Goal: Task Accomplishment & Management: Complete application form

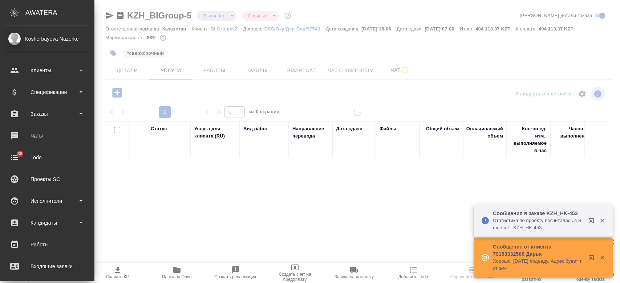
click at [41, 89] on div "Спецификации" at bounding box center [47, 92] width 84 height 11
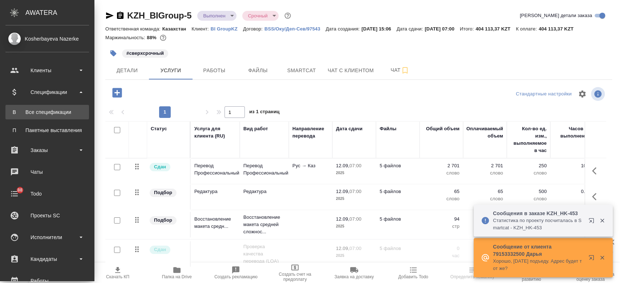
click at [49, 113] on div "Все спецификации" at bounding box center [47, 112] width 76 height 7
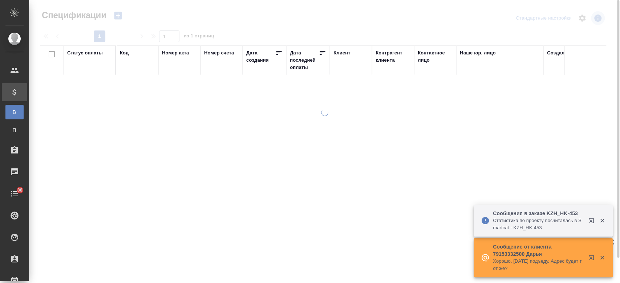
click at [118, 18] on icon "button" at bounding box center [118, 16] width 8 height 8
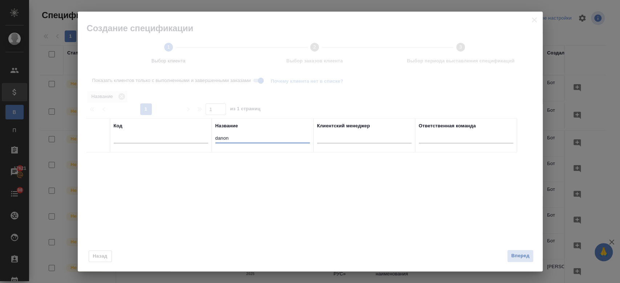
click at [245, 139] on input "danon" at bounding box center [262, 138] width 94 height 9
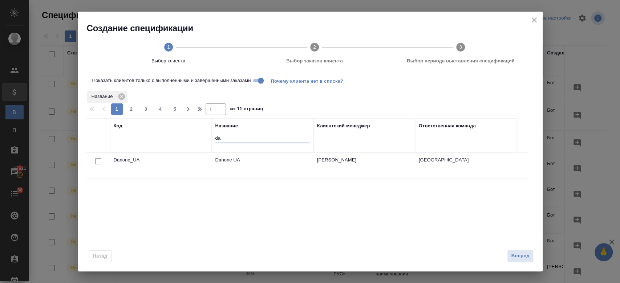
type input "d"
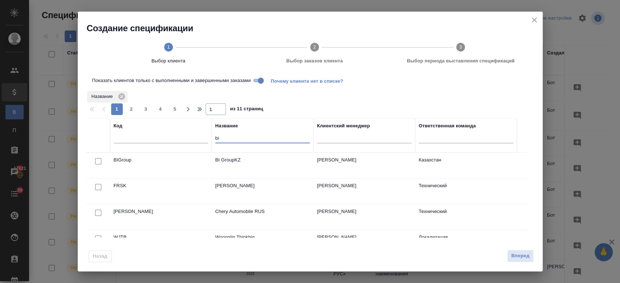
click at [260, 81] on input "Показать клиентов только с выполненными и завершенными заказами" at bounding box center [261, 80] width 26 height 9
click at [260, 82] on input "Показать клиентов только с выполненными и завершенными заказами" at bounding box center [255, 80] width 26 height 9
click at [236, 140] on input "bi" at bounding box center [262, 138] width 94 height 9
type input "b"
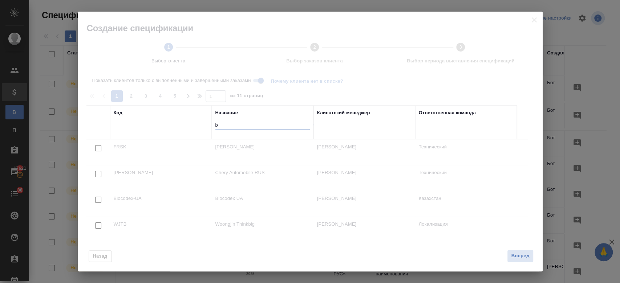
type input "bi"
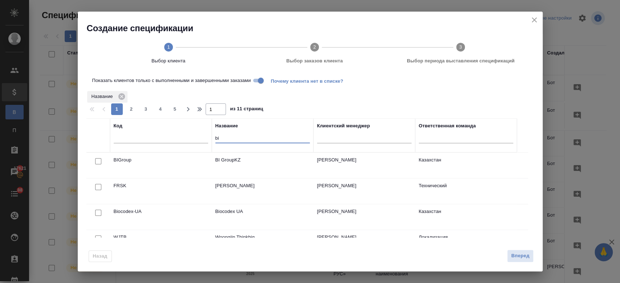
click at [96, 159] on input "checkbox" at bounding box center [98, 161] width 6 height 6
checkbox input "true"
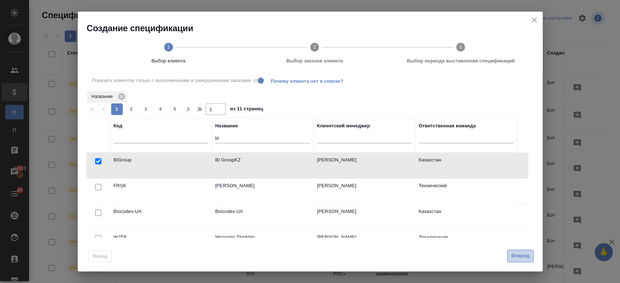
click at [521, 259] on span "Вперед" at bounding box center [520, 256] width 18 height 8
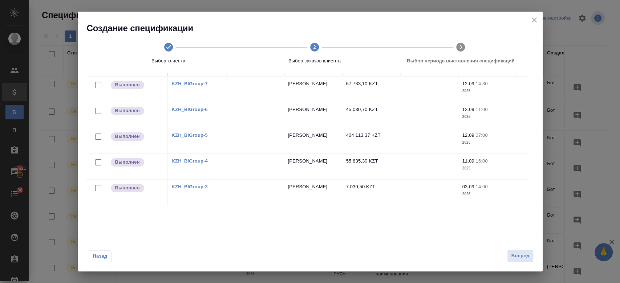
scroll to position [27, 0]
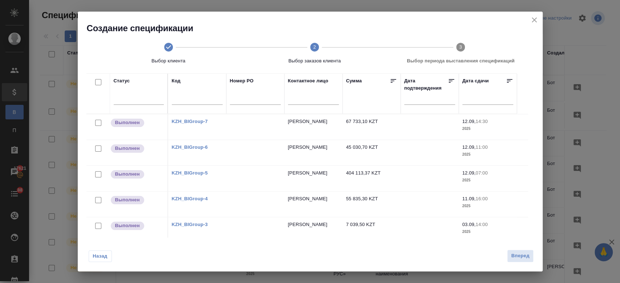
click at [98, 199] on input "checkbox" at bounding box center [98, 200] width 6 height 6
checkbox input "true"
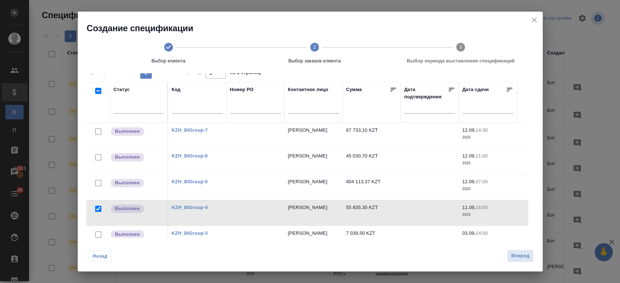
scroll to position [36, 0]
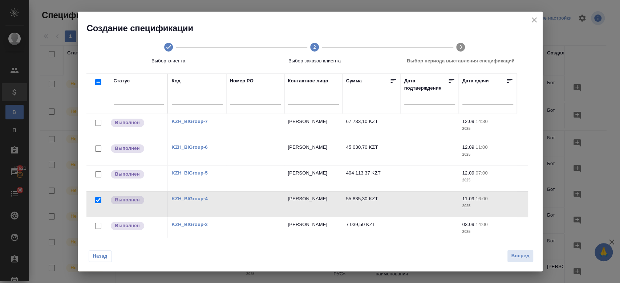
click at [98, 173] on input "checkbox" at bounding box center [98, 174] width 6 height 6
checkbox input "true"
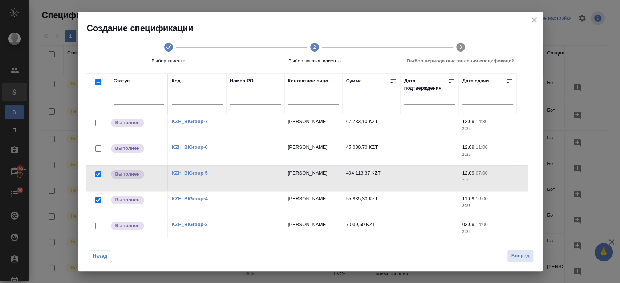
click at [96, 144] on div at bounding box center [98, 149] width 16 height 10
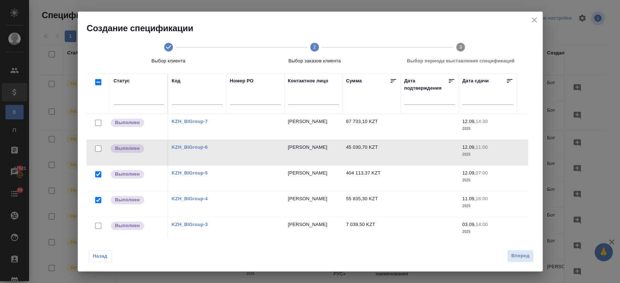
click at [97, 123] on input "checkbox" at bounding box center [98, 123] width 6 height 6
checkbox input "true"
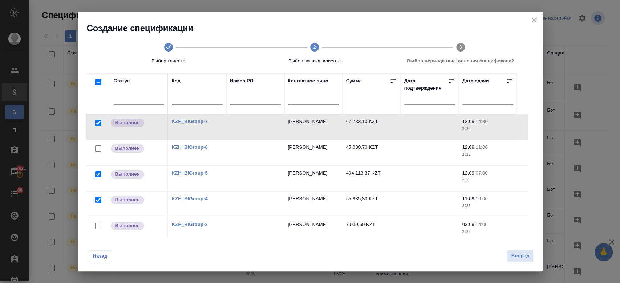
click at [96, 149] on input "checkbox" at bounding box center [98, 149] width 6 height 6
checkbox input "true"
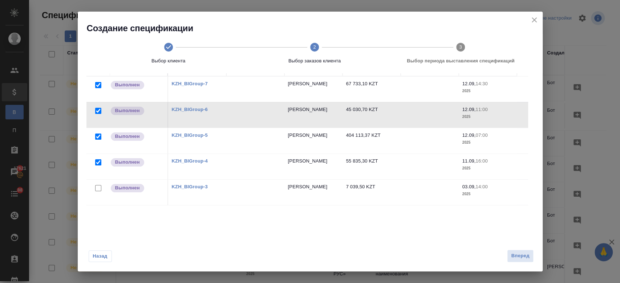
scroll to position [0, 0]
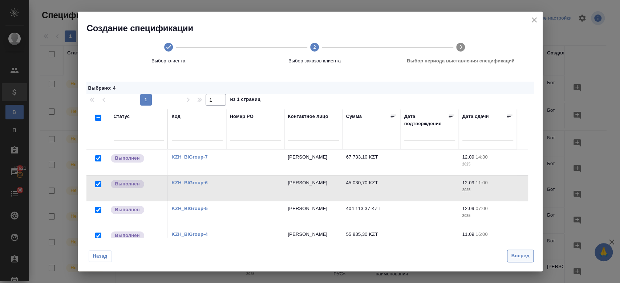
click at [524, 252] on span "Вперед" at bounding box center [520, 256] width 18 height 8
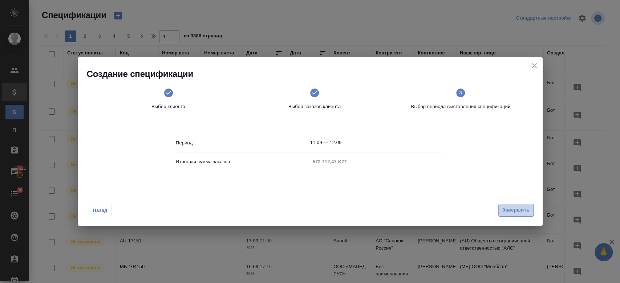
click at [517, 215] on button "Завершить" at bounding box center [515, 210] width 35 height 13
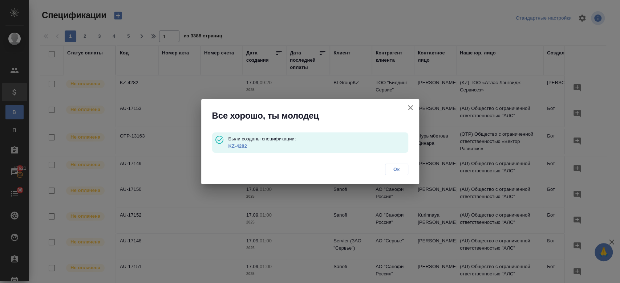
click at [232, 146] on link "KZ-4282" at bounding box center [237, 145] width 19 height 5
click at [395, 170] on span "Ок" at bounding box center [396, 169] width 15 height 7
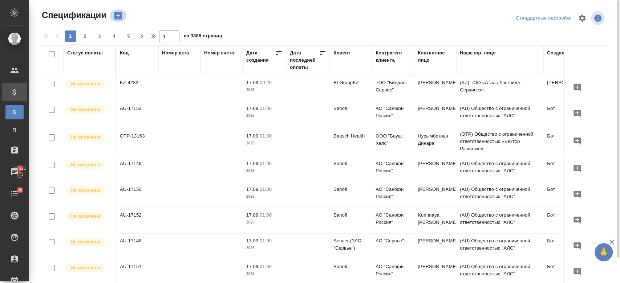
click at [123, 16] on button "button" at bounding box center [117, 15] width 17 height 12
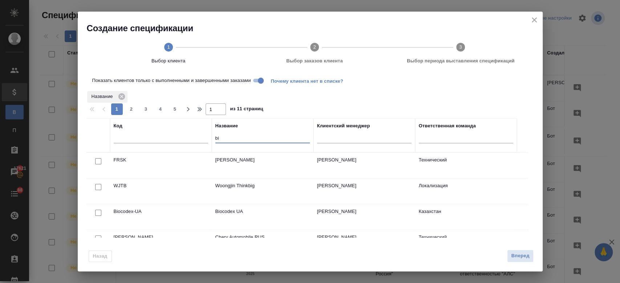
click at [225, 137] on input "bi" at bounding box center [262, 138] width 94 height 9
type input "bi"
click at [98, 161] on input "checkbox" at bounding box center [98, 161] width 6 height 6
checkbox input "true"
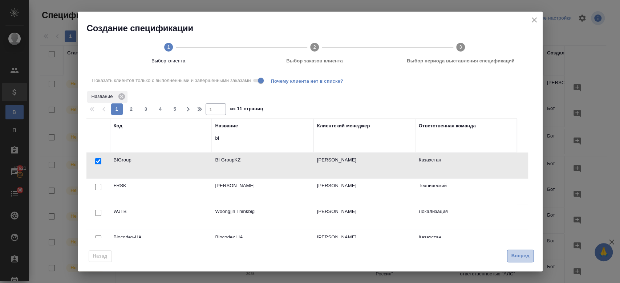
click at [520, 255] on span "Вперед" at bounding box center [520, 256] width 18 height 8
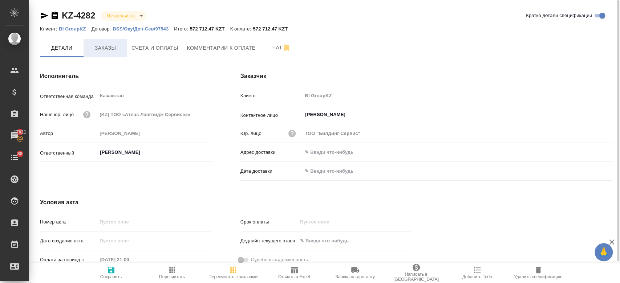
click at [114, 49] on span "Заказы" at bounding box center [105, 48] width 35 height 9
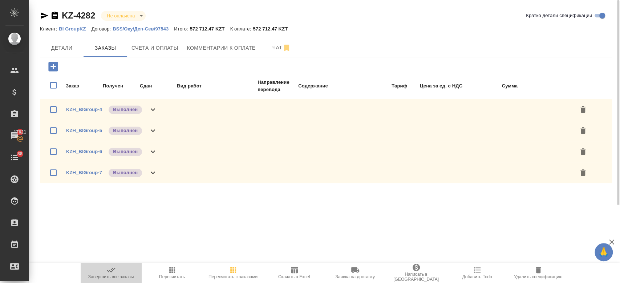
click at [114, 272] on icon "button" at bounding box center [111, 270] width 9 height 9
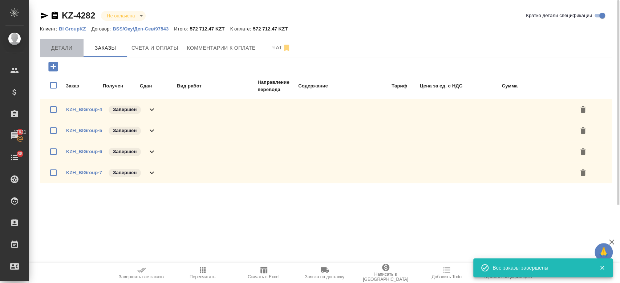
click at [68, 54] on button "Детали" at bounding box center [62, 48] width 44 height 18
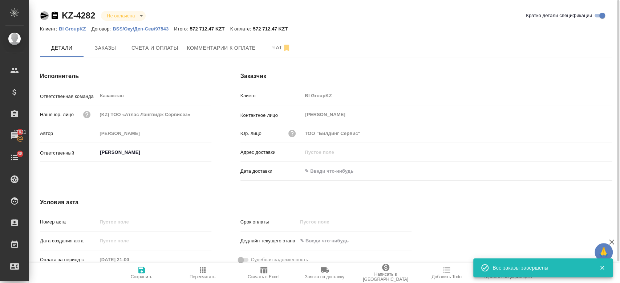
click at [41, 14] on icon "button" at bounding box center [45, 15] width 8 height 7
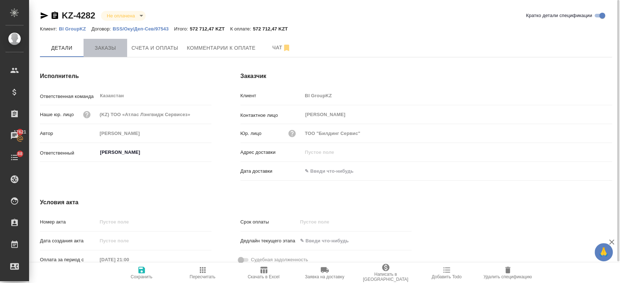
click at [108, 46] on span "Заказы" at bounding box center [105, 48] width 35 height 9
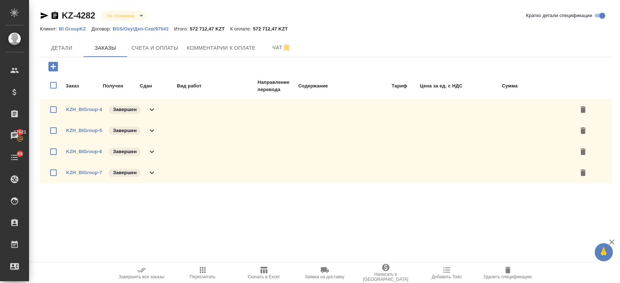
click at [194, 235] on div ".cls-1 fill:#fff; AWATERA Kosherbayeva Nazerke Клиенты Спецификации Заказы 1762…" at bounding box center [310, 141] width 620 height 283
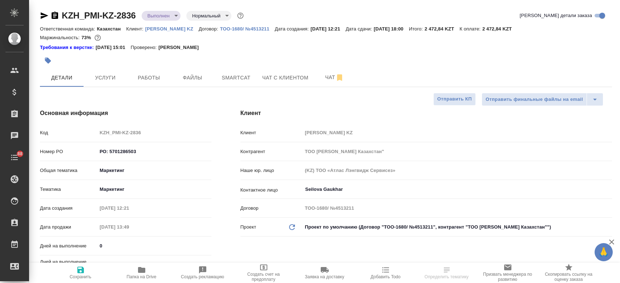
select select "RU"
click at [169, 28] on p "Philip Morris KZ" at bounding box center [171, 28] width 53 height 5
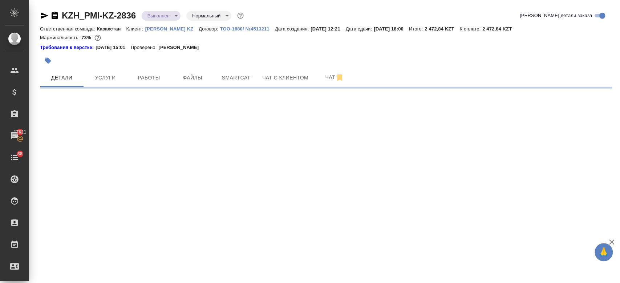
select select "RU"
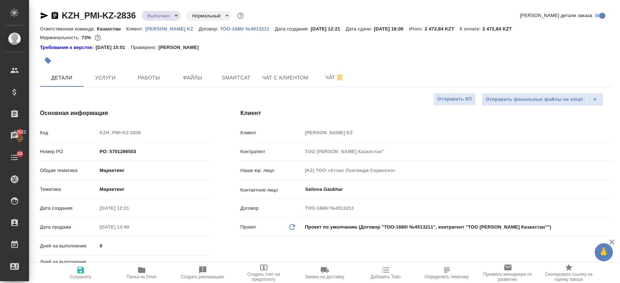
type textarea "x"
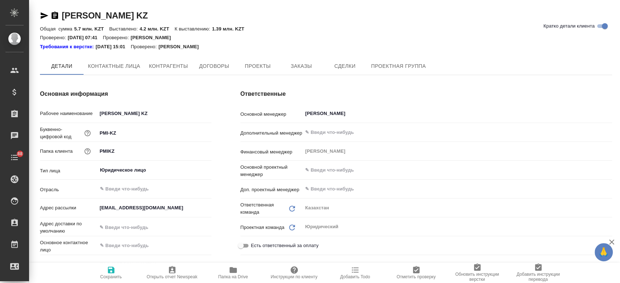
type textarea "x"
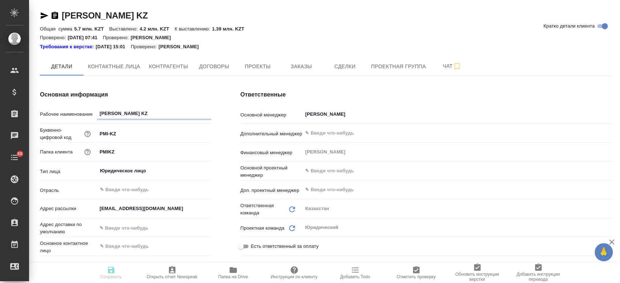
type textarea "x"
click at [301, 65] on span "Заказы" at bounding box center [301, 66] width 35 height 9
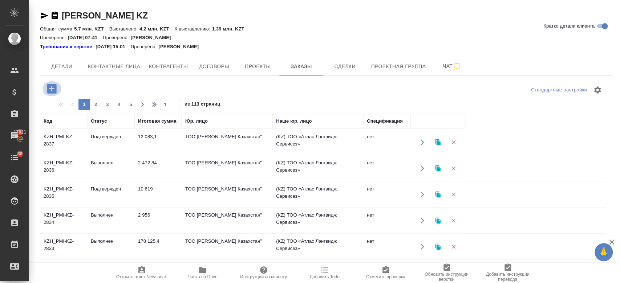
click at [49, 88] on icon "button" at bounding box center [51, 88] width 9 height 9
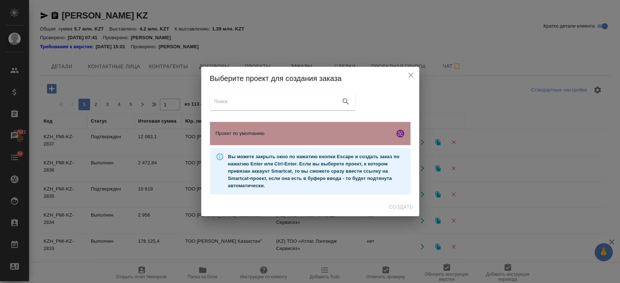
click at [267, 135] on span "Проект по умолчанию" at bounding box center [304, 133] width 176 height 7
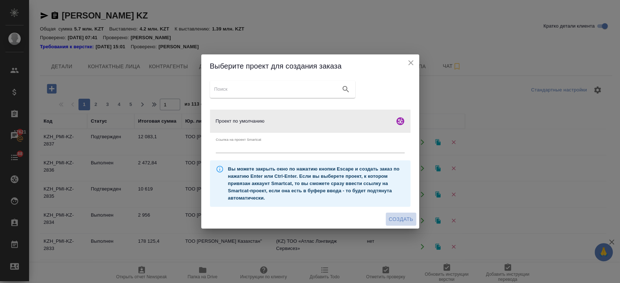
click at [409, 220] on span "Создать" at bounding box center [401, 219] width 24 height 9
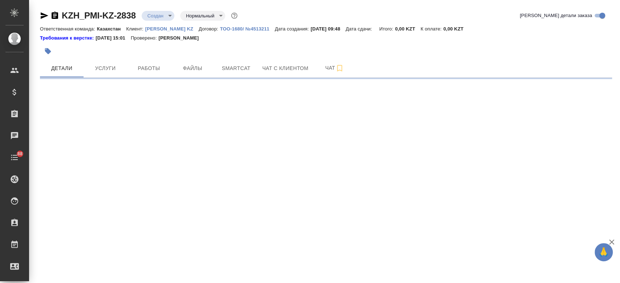
select select "RU"
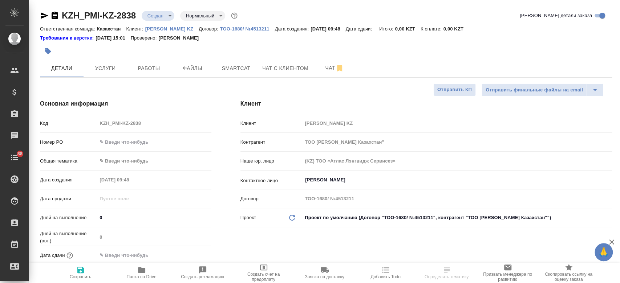
type textarea "x"
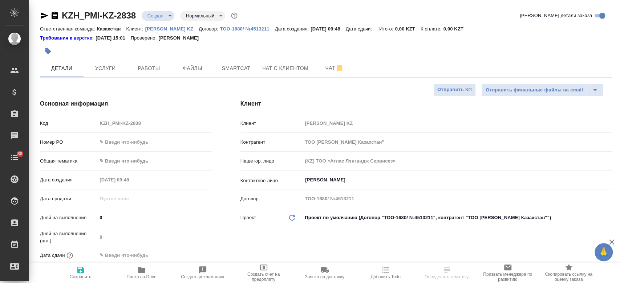
type textarea "x"
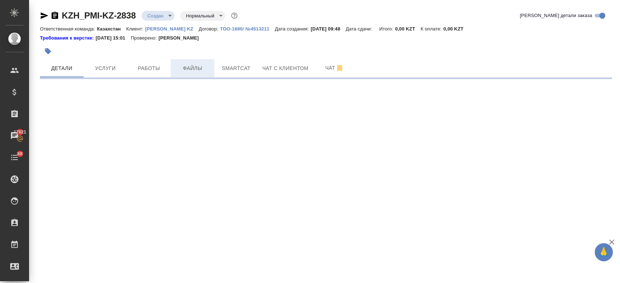
select select "RU"
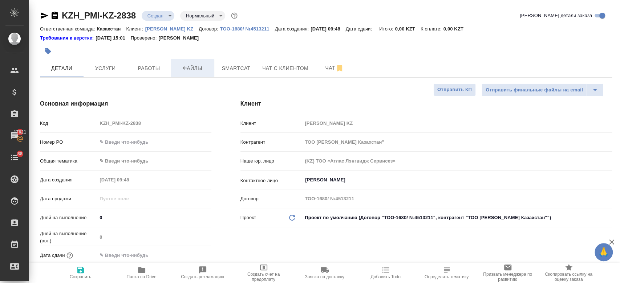
type textarea "x"
click at [188, 74] on button "Файлы" at bounding box center [193, 68] width 44 height 18
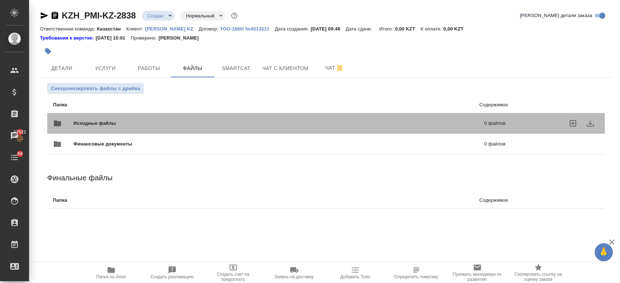
click at [144, 119] on div "Исходные файлы 0 файлов" at bounding box center [279, 123] width 452 height 17
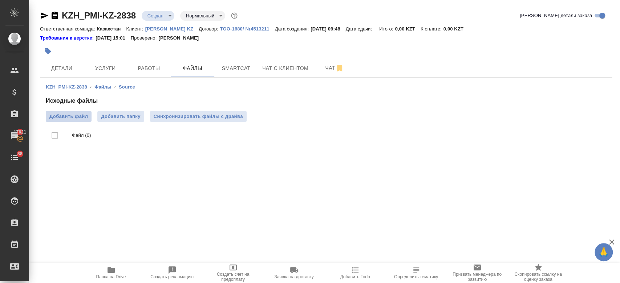
click at [74, 118] on span "Добавить файл" at bounding box center [68, 116] width 38 height 7
click at [0, 0] on input "Добавить файл" at bounding box center [0, 0] width 0 height 0
click at [56, 13] on icon "button" at bounding box center [55, 15] width 7 height 7
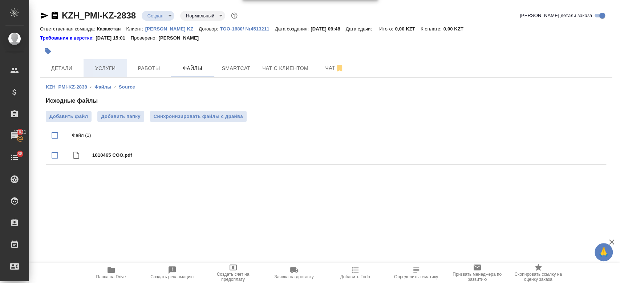
click at [107, 71] on span "Услуги" at bounding box center [105, 68] width 35 height 9
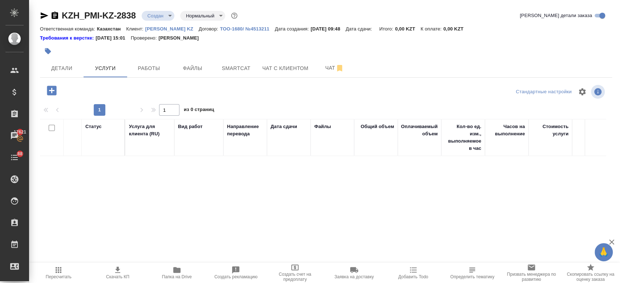
click at [58, 91] on icon "button" at bounding box center [51, 90] width 13 height 13
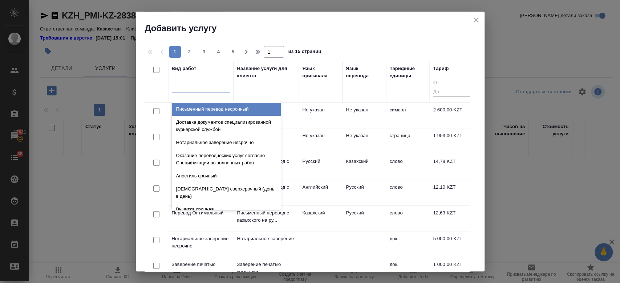
click at [223, 92] on div at bounding box center [201, 87] width 58 height 14
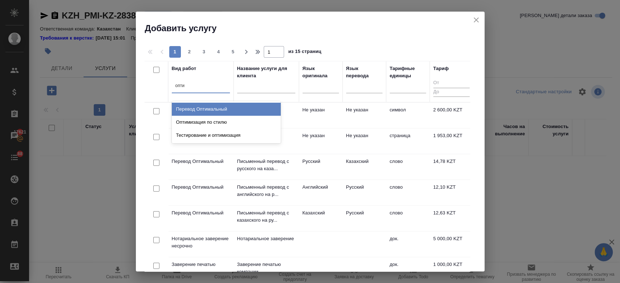
type input "оптим"
click at [215, 106] on div "Перевод Оптимальный" at bounding box center [226, 109] width 109 height 13
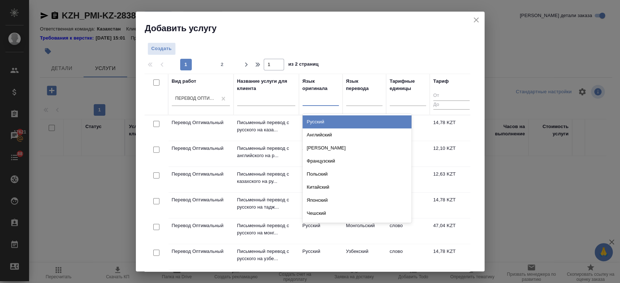
click at [318, 106] on div at bounding box center [321, 99] width 36 height 14
type input "анг"
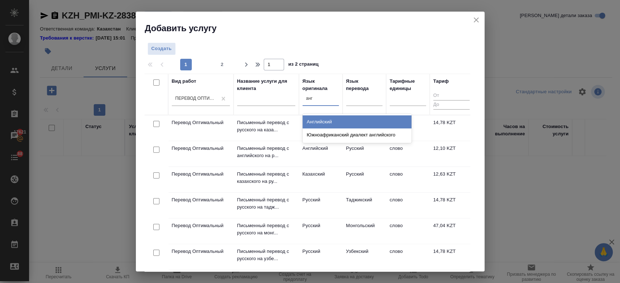
click at [320, 118] on div "Английский" at bounding box center [357, 121] width 109 height 13
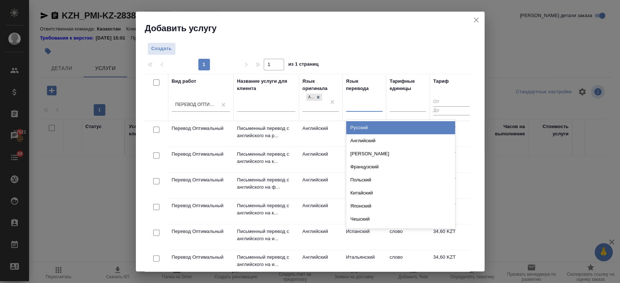
click at [361, 104] on div at bounding box center [364, 105] width 36 height 11
type input "рус"
click at [360, 127] on div "Русский" at bounding box center [400, 127] width 109 height 13
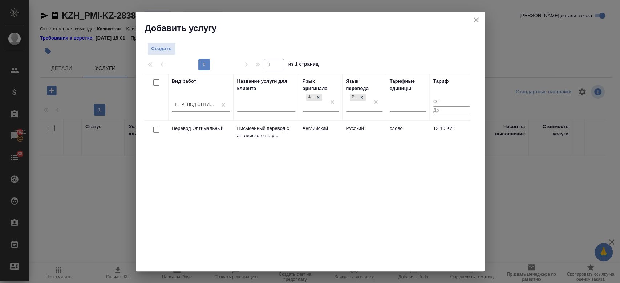
click at [334, 131] on td "Английский" at bounding box center [321, 133] width 44 height 25
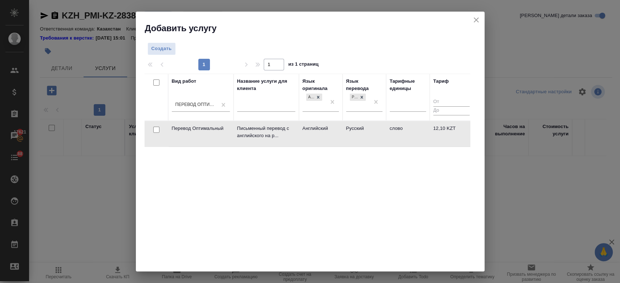
click at [334, 131] on td "Английский" at bounding box center [321, 133] width 44 height 25
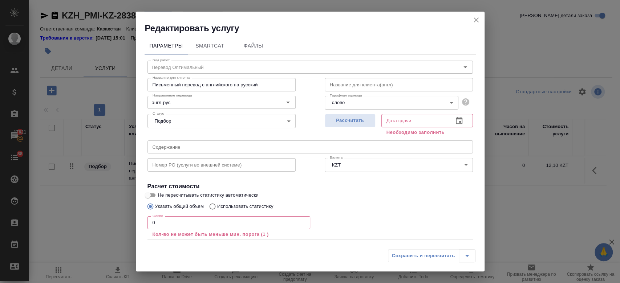
scroll to position [40, 0]
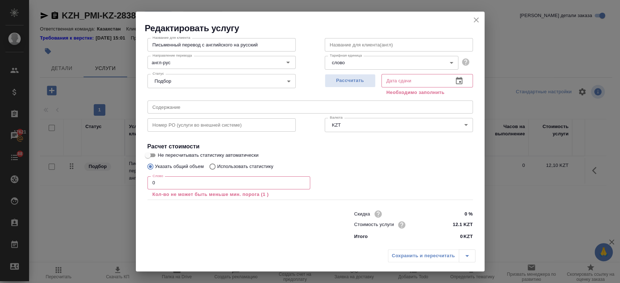
click at [478, 19] on icon "close" at bounding box center [476, 20] width 9 height 9
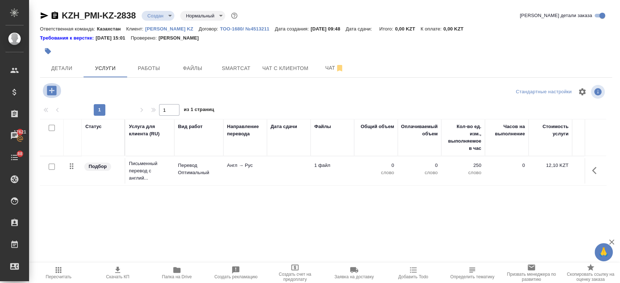
click at [53, 95] on icon "button" at bounding box center [51, 90] width 9 height 9
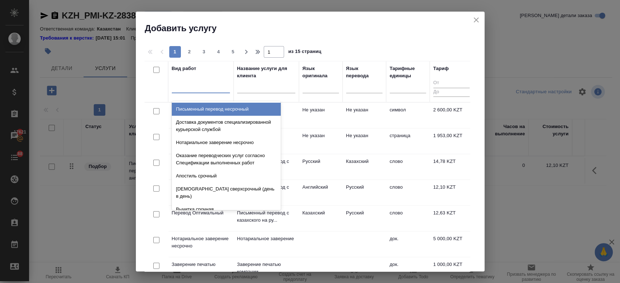
click at [201, 85] on div at bounding box center [201, 86] width 58 height 11
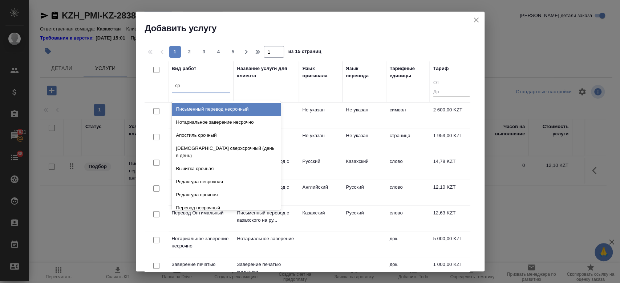
type input "сре"
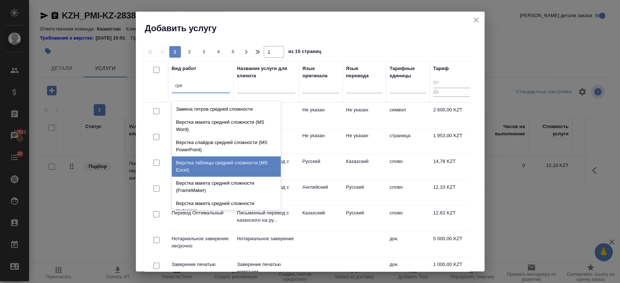
scroll to position [77, 0]
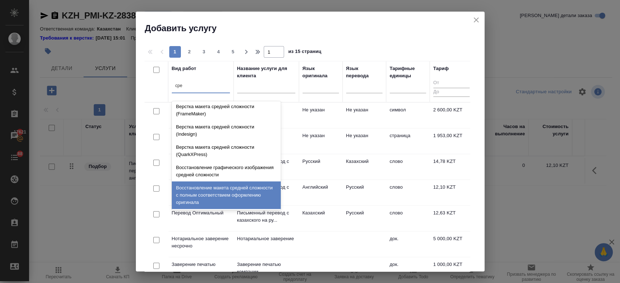
click at [215, 195] on div "Восстановление макета средней сложности с полным соответствием оформлению ориги…" at bounding box center [226, 196] width 109 height 28
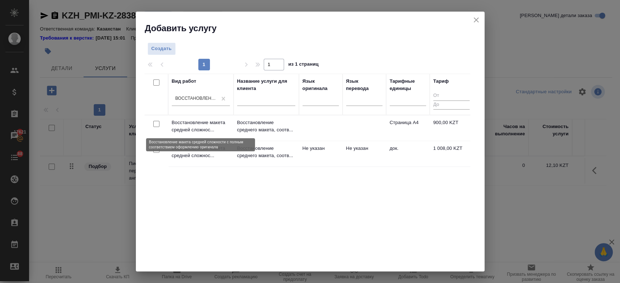
click at [224, 128] on p "Восстановление макета средней сложнос..." at bounding box center [201, 126] width 58 height 15
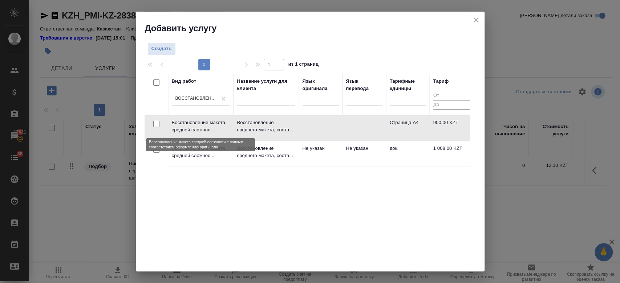
click at [224, 128] on p "Восстановление макета средней сложнос..." at bounding box center [201, 126] width 58 height 15
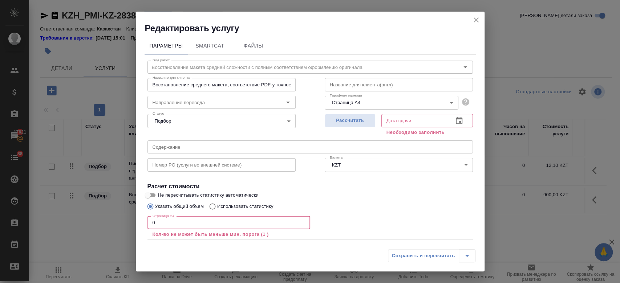
click at [184, 219] on input "0" at bounding box center [228, 222] width 163 height 13
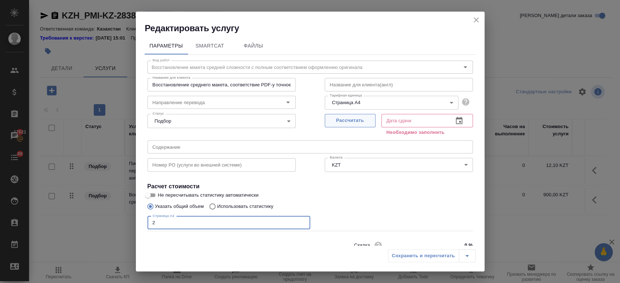
type input "2"
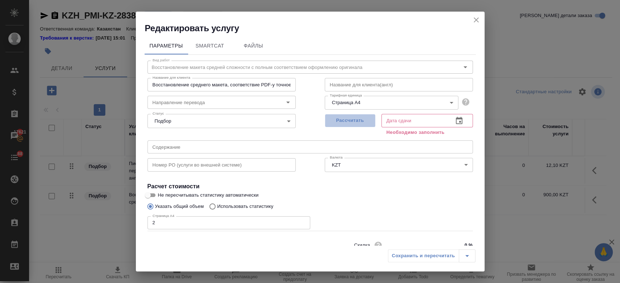
drag, startPoint x: 344, startPoint y: 124, endPoint x: 350, endPoint y: 218, distance: 94.6
click at [350, 218] on div "Вид работ Восстановление макета средней сложности с полным соответствием оформл…" at bounding box center [310, 165] width 331 height 220
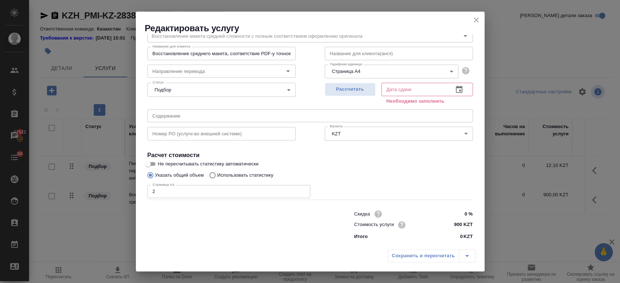
click at [403, 258] on div "Сохранить и пересчитать" at bounding box center [432, 255] width 88 height 13
click at [337, 89] on span "Рассчитать" at bounding box center [350, 89] width 43 height 8
type input "17.09.2025 10:12"
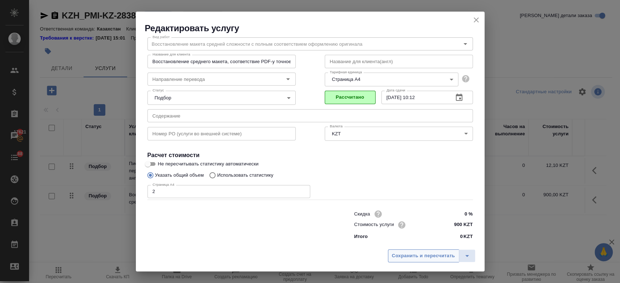
drag, startPoint x: 400, startPoint y: 248, endPoint x: 400, endPoint y: 255, distance: 6.5
click at [400, 255] on div "Сохранить и пересчитать" at bounding box center [310, 259] width 349 height 26
click at [400, 255] on span "Сохранить и пересчитать" at bounding box center [423, 256] width 63 height 8
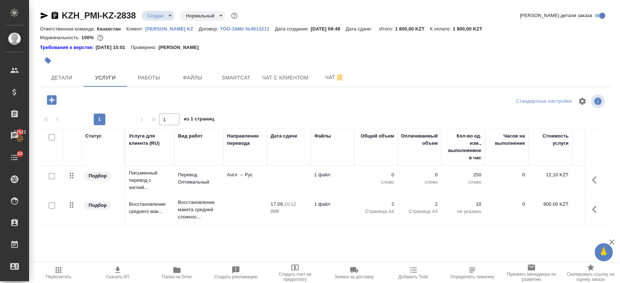
click at [49, 177] on input "checkbox" at bounding box center [52, 176] width 6 height 6
checkbox input "true"
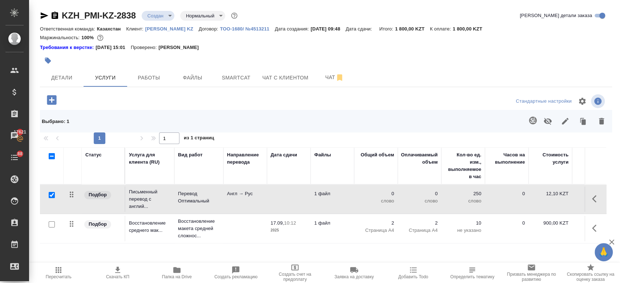
click at [532, 123] on icon "button" at bounding box center [533, 121] width 8 height 8
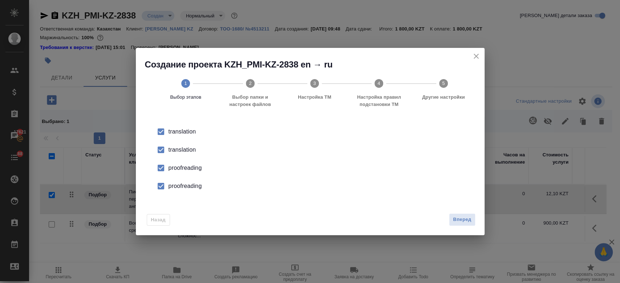
click at [183, 149] on div "translation" at bounding box center [318, 150] width 299 height 9
click at [186, 164] on div "proofreading" at bounding box center [318, 168] width 299 height 9
click at [186, 185] on div "proofreading" at bounding box center [318, 186] width 299 height 9
drag, startPoint x: 468, startPoint y: 213, endPoint x: 459, endPoint y: 224, distance: 14.2
click at [459, 224] on div "Назад Вперед" at bounding box center [310, 218] width 349 height 34
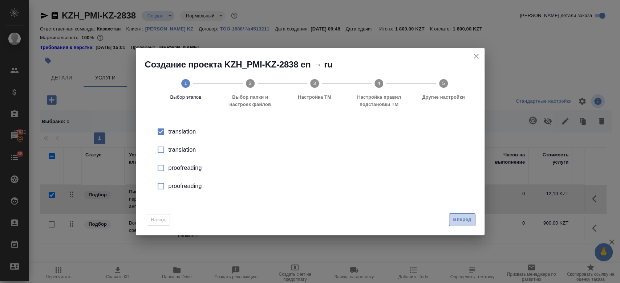
click at [459, 224] on button "Вперед" at bounding box center [462, 220] width 26 height 13
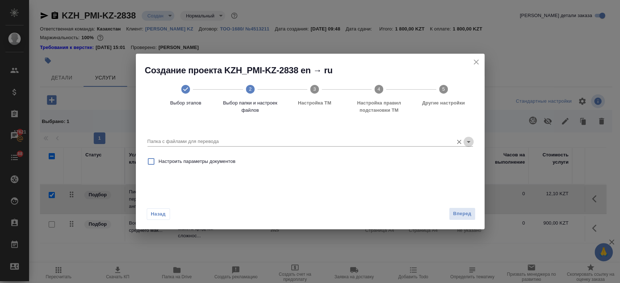
click at [466, 141] on icon "Open" at bounding box center [468, 142] width 9 height 9
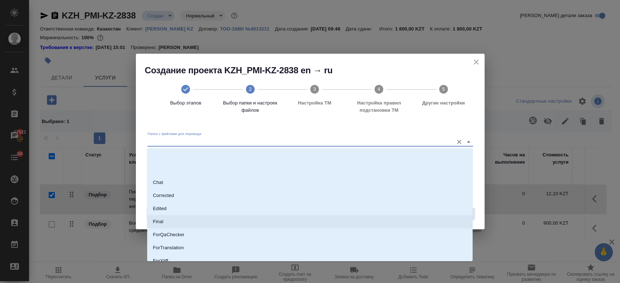
scroll to position [58, 0]
click at [277, 233] on li "Source" at bounding box center [309, 228] width 325 height 13
type input "Source"
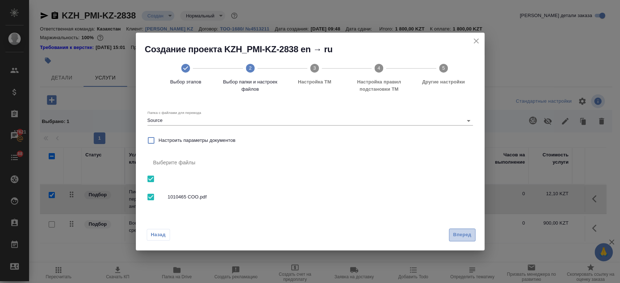
click at [466, 234] on span "Вперед" at bounding box center [462, 235] width 18 height 8
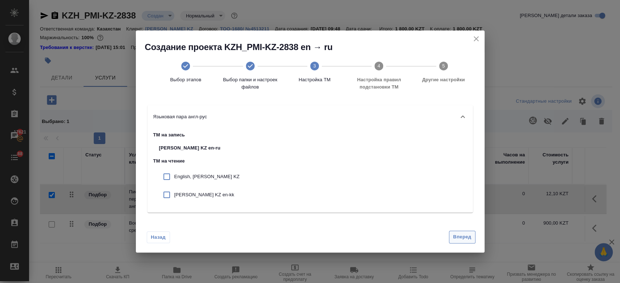
click at [452, 240] on button "Вперед" at bounding box center [462, 237] width 26 height 13
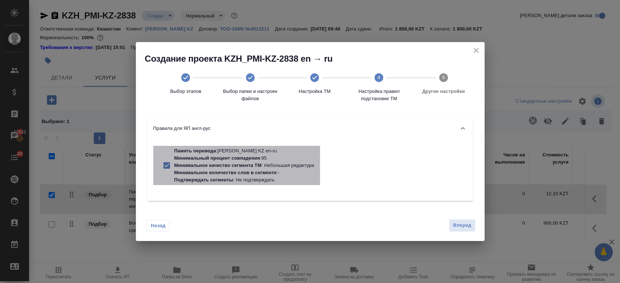
click at [255, 154] on p "Память перевода : Philip Morris KZ en-ru" at bounding box center [244, 150] width 140 height 7
checkbox input "false"
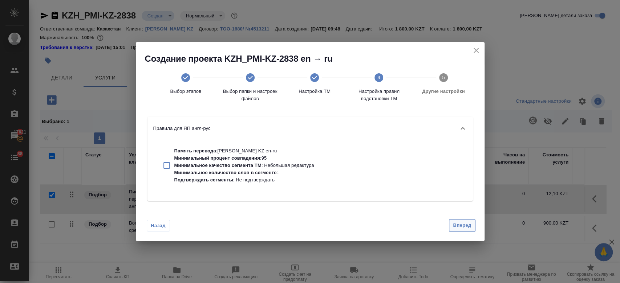
click at [468, 224] on span "Вперед" at bounding box center [462, 226] width 18 height 8
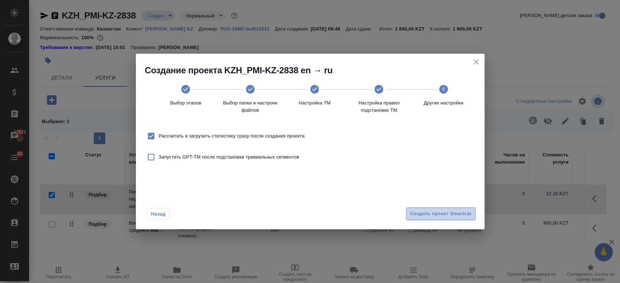
click at [444, 216] on span "Создать проект Smartcat" at bounding box center [440, 214] width 61 height 8
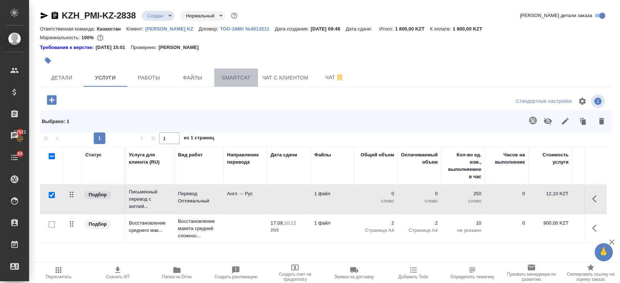
click at [221, 81] on span "Smartcat" at bounding box center [236, 77] width 35 height 9
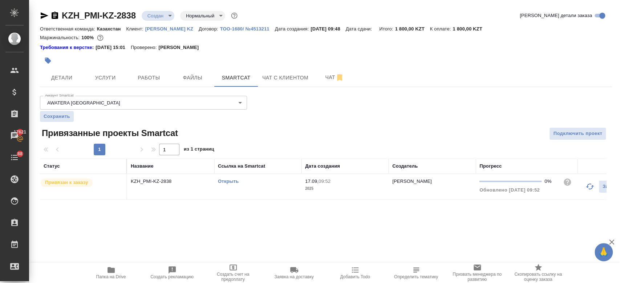
click at [232, 180] on link "Открыть" at bounding box center [228, 181] width 21 height 5
click at [111, 81] on span "Услуги" at bounding box center [105, 77] width 35 height 9
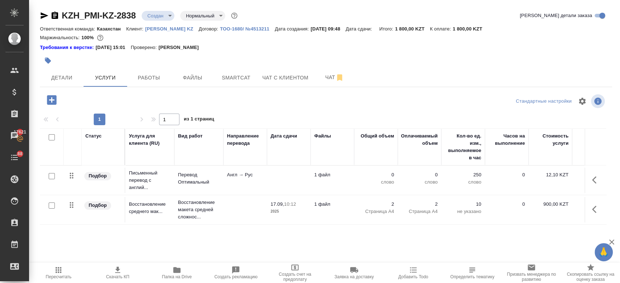
click at [245, 178] on p "Англ → Рус" at bounding box center [245, 174] width 36 height 7
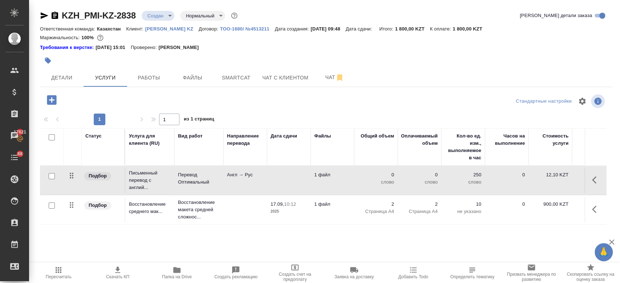
click at [245, 178] on p "Англ → Рус" at bounding box center [245, 174] width 36 height 7
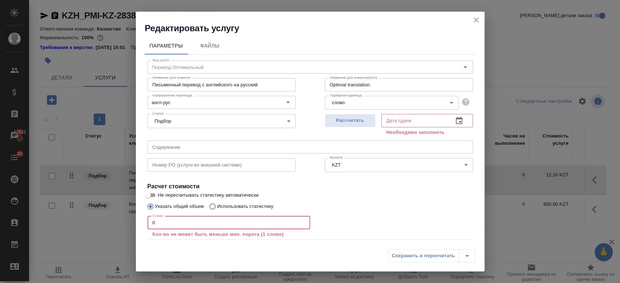
click at [182, 225] on input "0" at bounding box center [228, 222] width 163 height 13
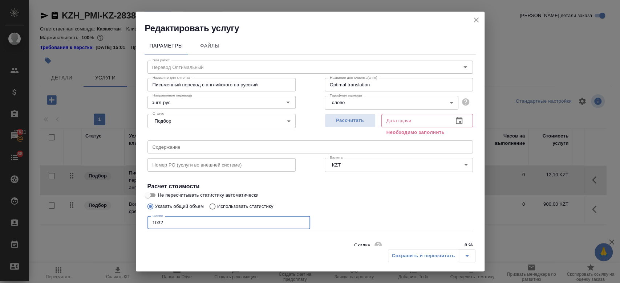
scroll to position [31, 0]
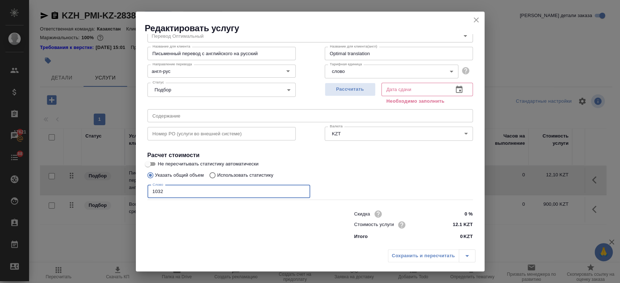
type input "1032"
click at [351, 97] on div "Рассчитать" at bounding box center [350, 93] width 51 height 26
click at [345, 86] on span "Рассчитать" at bounding box center [350, 89] width 43 height 8
type input "17.09.2025 14:08"
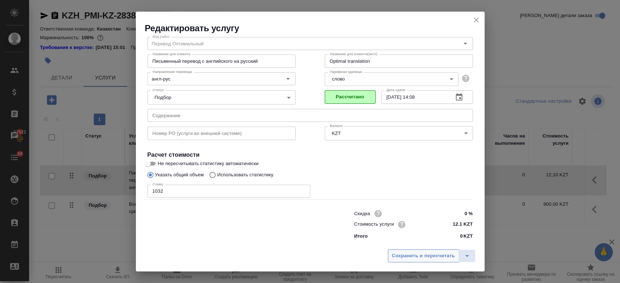
scroll to position [23, 0]
click at [406, 257] on span "Сохранить и пересчитать" at bounding box center [423, 256] width 63 height 8
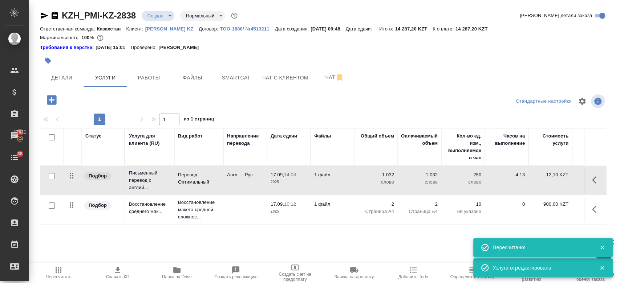
click at [366, 51] on div "Требования к верстке: 28.08.2024 15:01 Проверено: Петрова Валерия" at bounding box center [326, 47] width 572 height 7
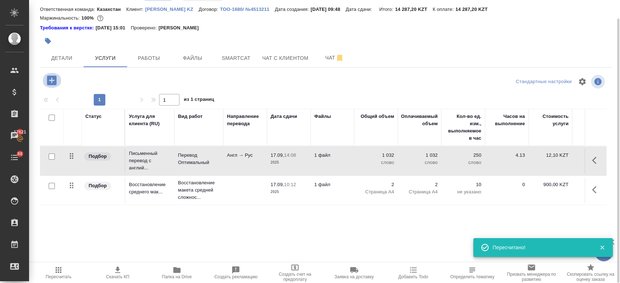
click at [50, 81] on icon "button" at bounding box center [51, 80] width 9 height 9
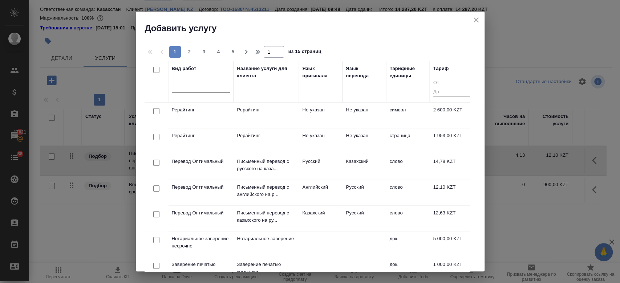
click at [218, 86] on div at bounding box center [201, 86] width 58 height 11
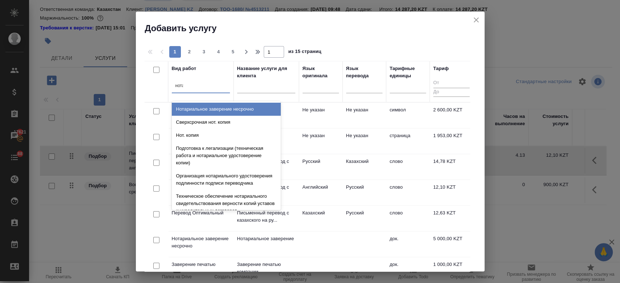
type input "нотар"
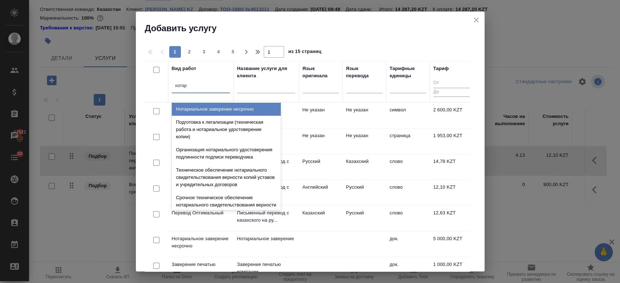
click at [218, 110] on div "Нотариальное заверение несрочно" at bounding box center [226, 109] width 109 height 13
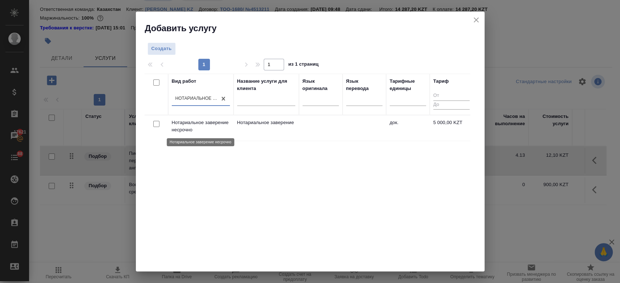
click at [210, 130] on p "Нотариальное заверение несрочно" at bounding box center [201, 126] width 58 height 15
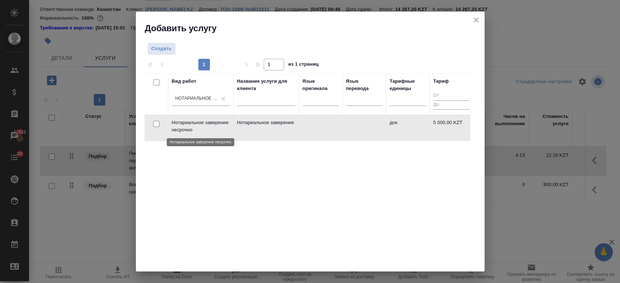
click at [210, 130] on p "Нотариальное заверение несрочно" at bounding box center [201, 126] width 58 height 15
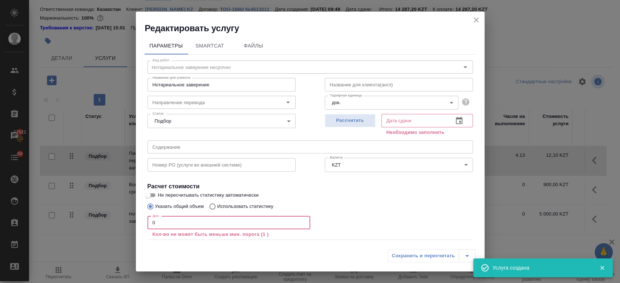
click at [175, 219] on input "0" at bounding box center [228, 222] width 163 height 13
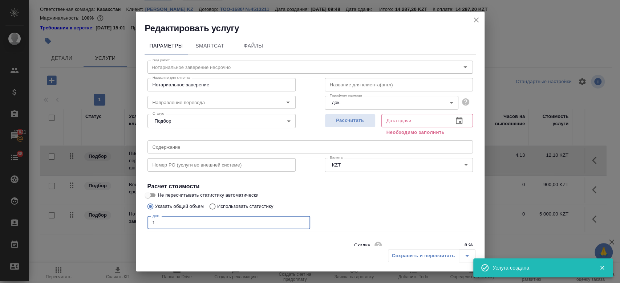
scroll to position [31, 0]
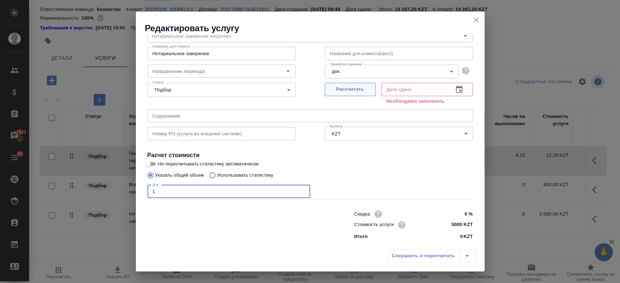
type input "1"
click at [346, 90] on span "Рассчитать" at bounding box center [350, 89] width 43 height 8
type input "17.09.2025 10:12"
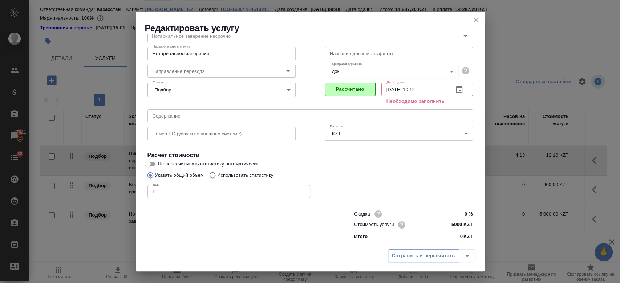
scroll to position [23, 0]
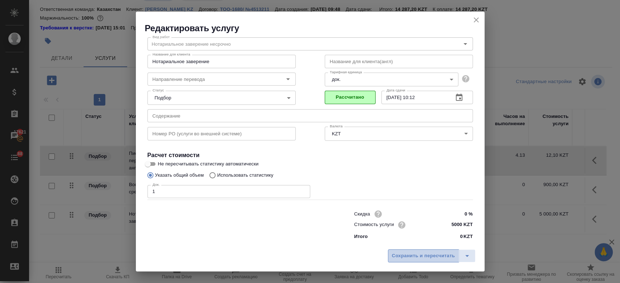
click at [404, 256] on span "Сохранить и пересчитать" at bounding box center [423, 256] width 63 height 8
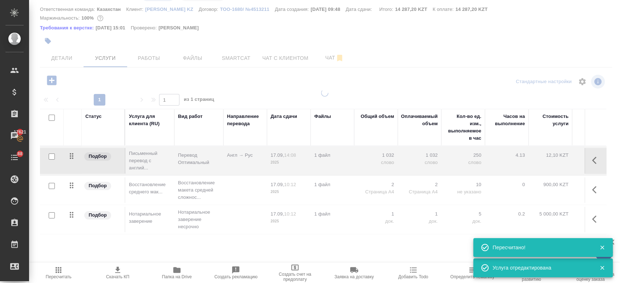
click at [61, 63] on div at bounding box center [324, 121] width 591 height 283
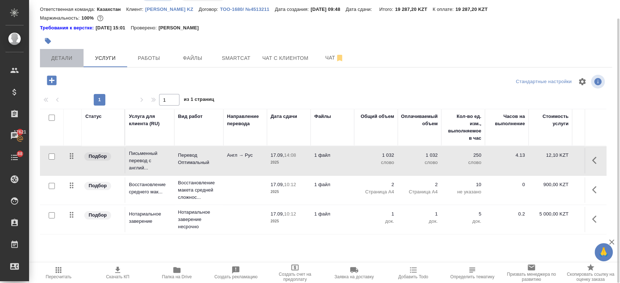
click at [65, 62] on span "Детали" at bounding box center [61, 58] width 35 height 9
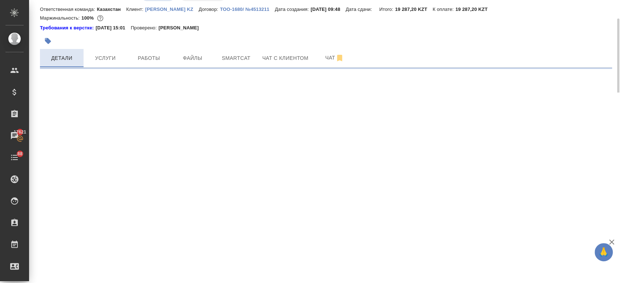
select select "RU"
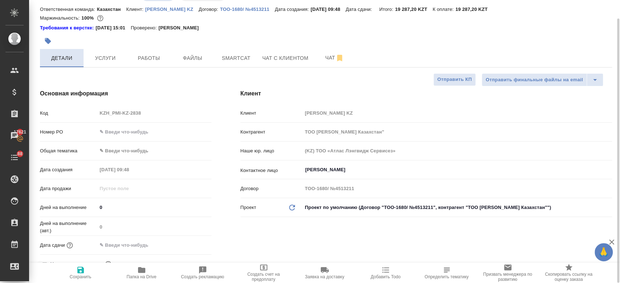
type textarea "x"
click at [313, 170] on input "Kim Darya" at bounding box center [444, 170] width 281 height 9
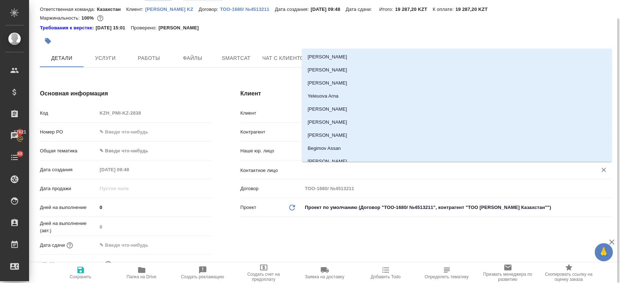
type textarea "x"
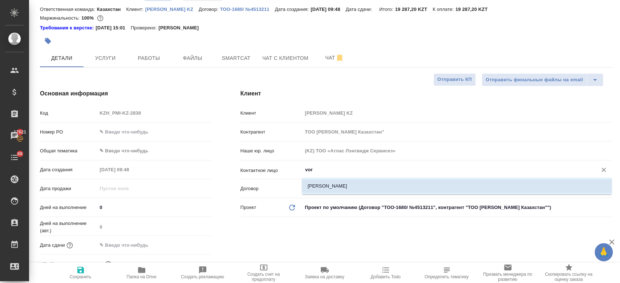
click at [319, 186] on li "Vorotnikova Elina" at bounding box center [457, 186] width 310 height 13
type input "Vorotnikova Elina"
type textarea "x"
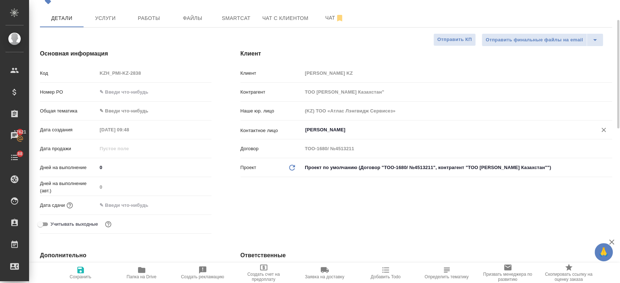
scroll to position [61, 0]
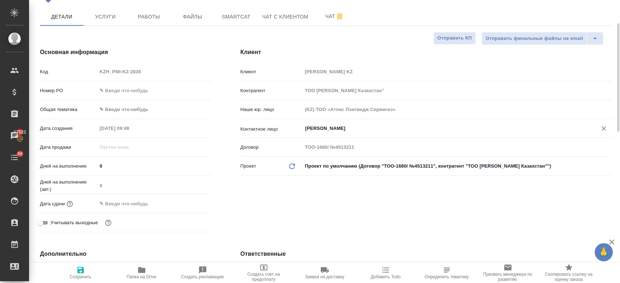
type input "Vorotnikova Elina"
click at [146, 206] on input "text" at bounding box center [129, 204] width 64 height 11
click at [190, 205] on icon "button" at bounding box center [190, 203] width 9 height 9
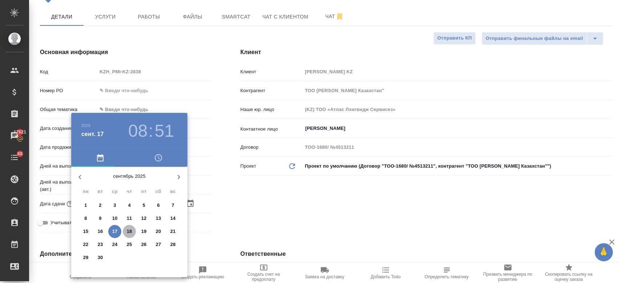
click at [129, 228] on p "18" at bounding box center [129, 231] width 5 height 7
type input "18.09.2025 08:51"
type textarea "x"
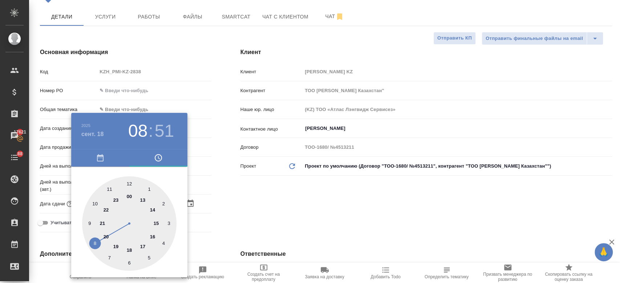
click at [154, 209] on div at bounding box center [129, 223] width 94 height 94
type input "18.09.2025 14:51"
type textarea "x"
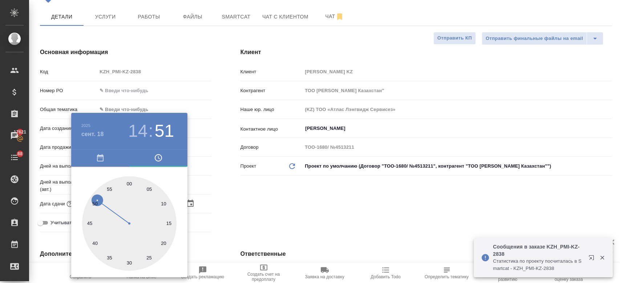
click at [227, 187] on div at bounding box center [310, 141] width 620 height 283
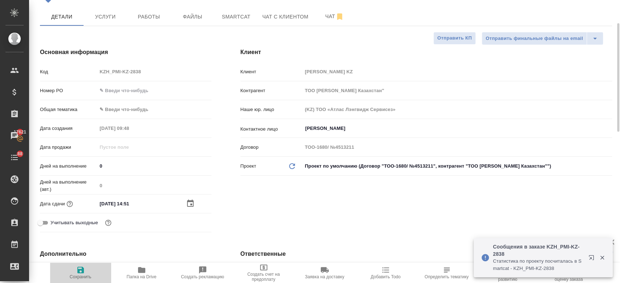
click at [79, 271] on icon "button" at bounding box center [80, 270] width 7 height 7
type textarea "x"
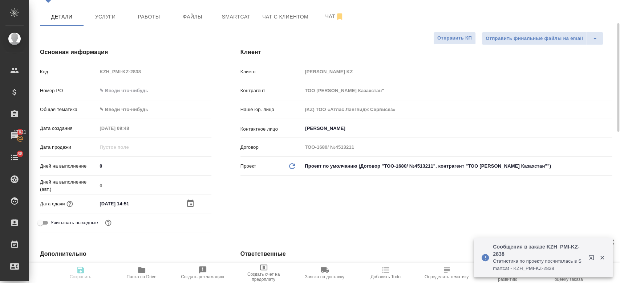
type textarea "x"
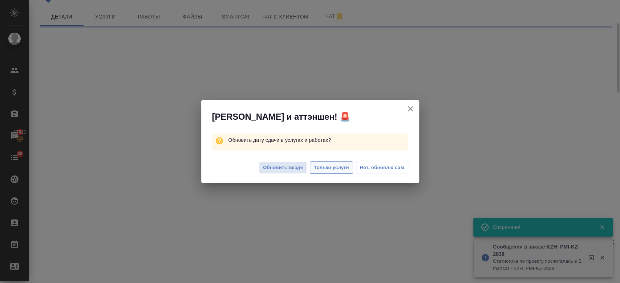
select select "RU"
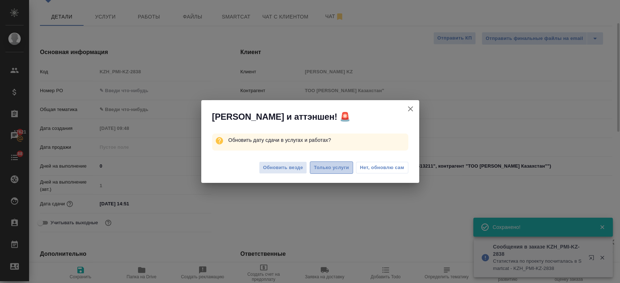
click at [323, 170] on span "Только услуги" at bounding box center [331, 168] width 35 height 8
type textarea "x"
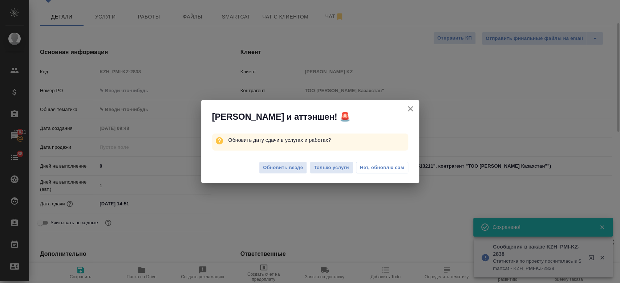
type textarea "x"
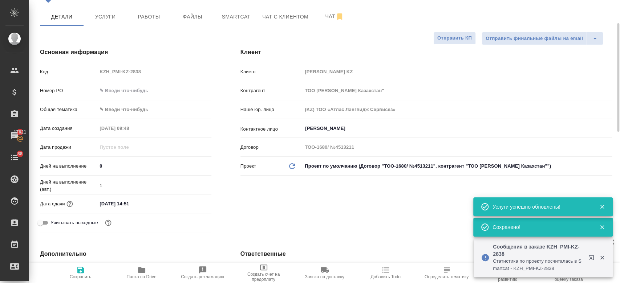
scroll to position [0, 0]
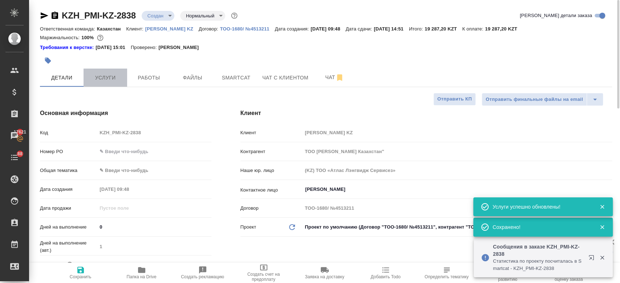
click at [106, 80] on span "Услуги" at bounding box center [105, 77] width 35 height 9
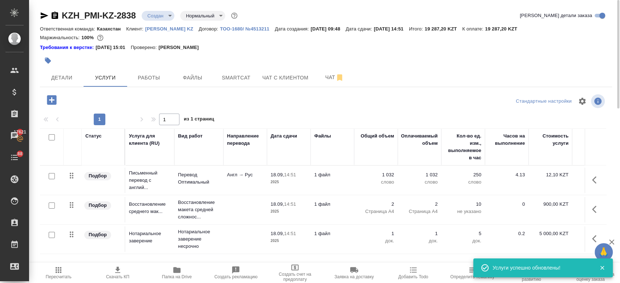
click at [179, 186] on td "Перевод Оптимальный" at bounding box center [198, 180] width 49 height 25
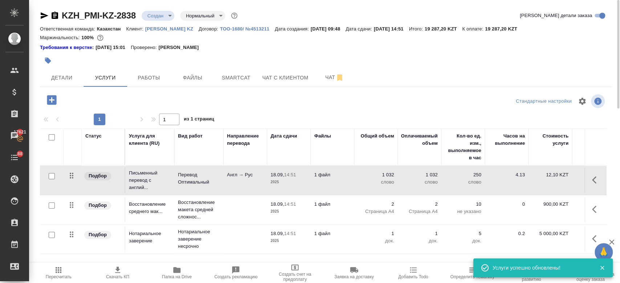
click at [179, 186] on td "Перевод Оптимальный" at bounding box center [198, 180] width 49 height 25
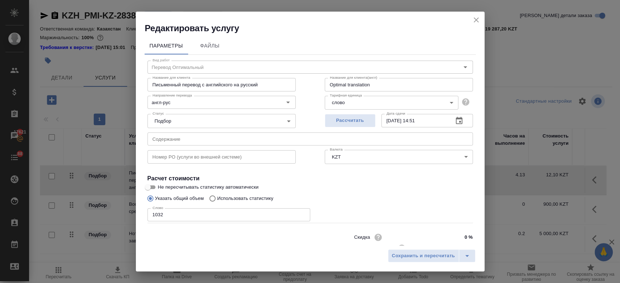
scroll to position [23, 0]
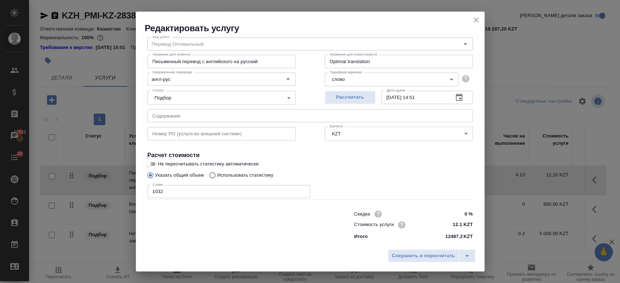
click at [153, 166] on input "Не пересчитывать статистику автоматически" at bounding box center [148, 164] width 26 height 9
checkbox input "true"
click at [426, 263] on button "Сохранить и пересчитать" at bounding box center [423, 255] width 71 height 13
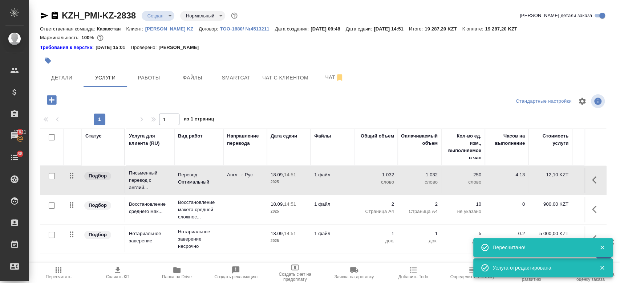
click at [337, 58] on div at bounding box center [230, 61] width 381 height 16
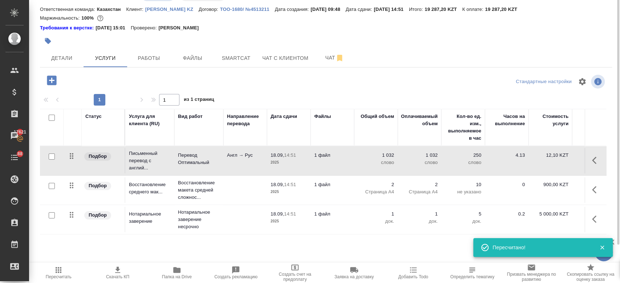
scroll to position [0, 0]
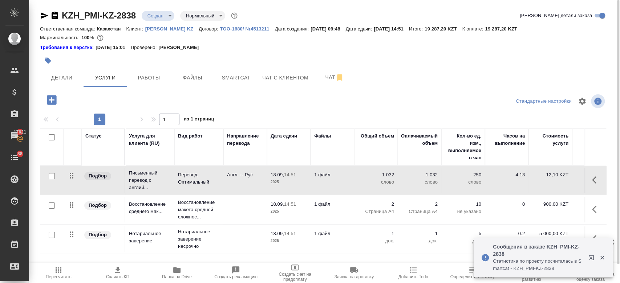
click at [288, 42] on div "Маржинальность: 100%" at bounding box center [326, 37] width 572 height 9
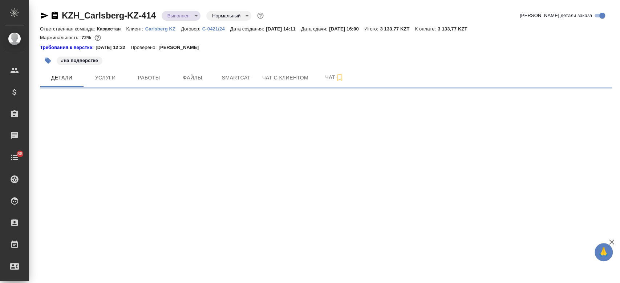
select select "RU"
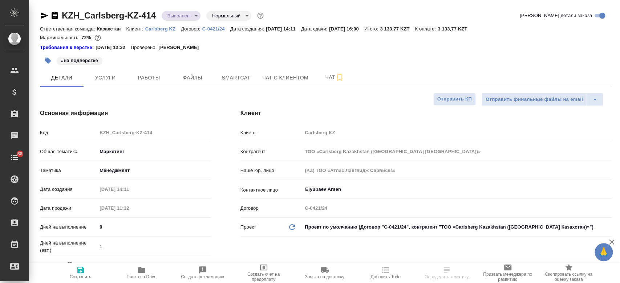
type textarea "x"
click at [154, 27] on p "Carlsberg KZ" at bounding box center [163, 28] width 36 height 5
type textarea "x"
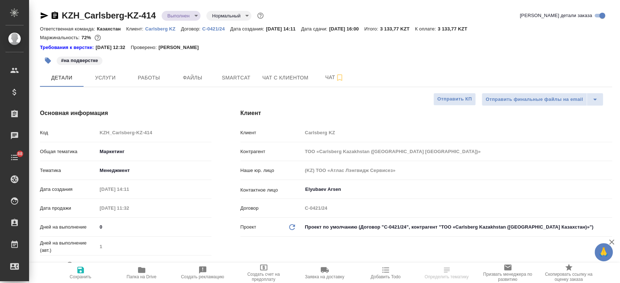
type textarea "x"
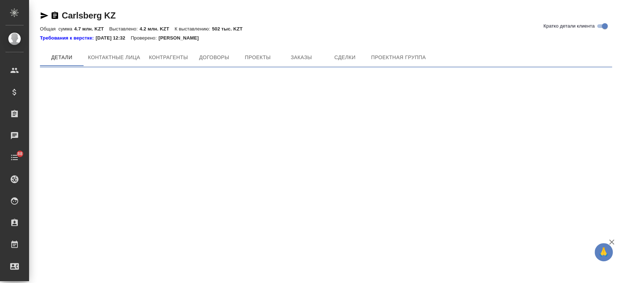
click at [299, 47] on div "Carlsberg KZ Кратко детали клиента Общая сумма 4.7 млн. KZT Выставлено: 4.2 млн…" at bounding box center [326, 36] width 580 height 72
click at [299, 60] on span "Заказы" at bounding box center [301, 57] width 35 height 9
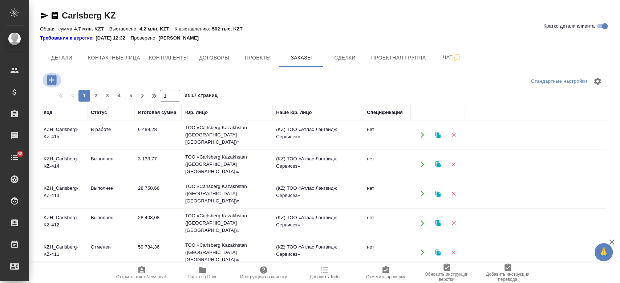
click at [45, 78] on icon "button" at bounding box center [51, 80] width 13 height 13
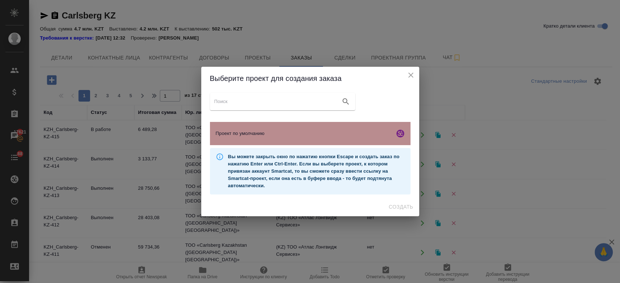
click at [236, 139] on div "Проект по умолчанию" at bounding box center [310, 133] width 200 height 23
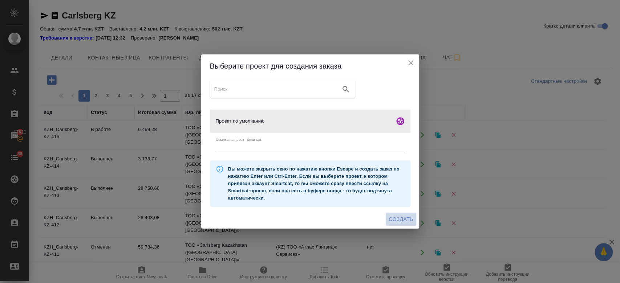
click at [399, 222] on span "Создать" at bounding box center [401, 219] width 24 height 9
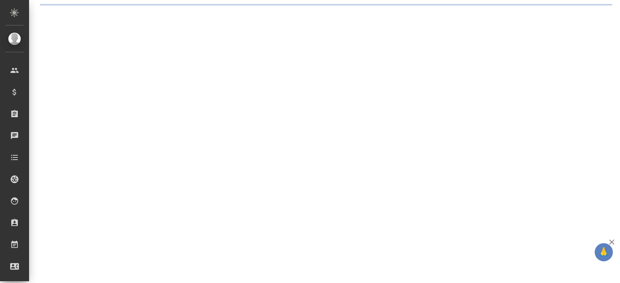
select select "RU"
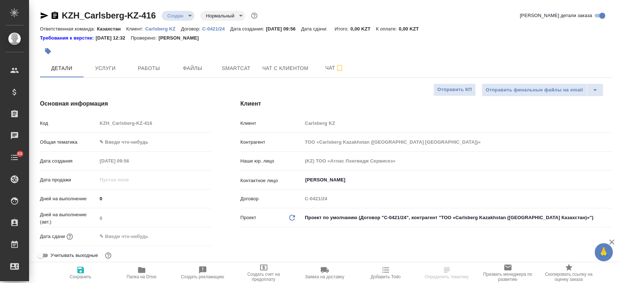
type textarea "x"
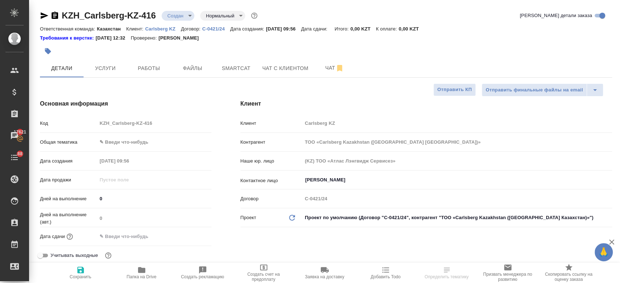
type textarea "x"
select select "RU"
type textarea "x"
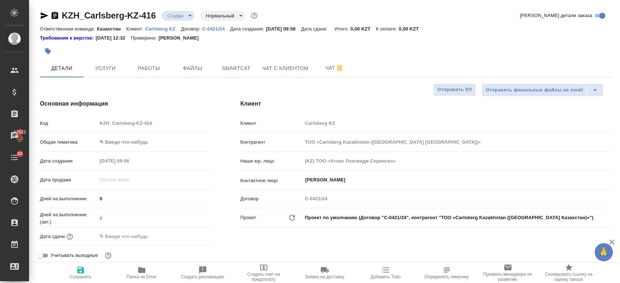
type textarea "x"
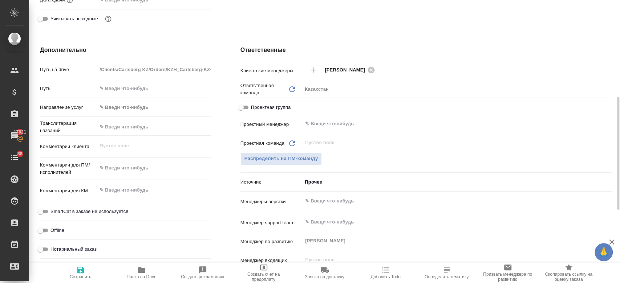
scroll to position [239, 0]
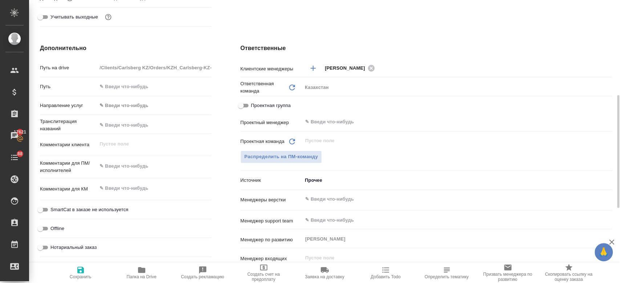
click at [128, 173] on div "x" at bounding box center [154, 167] width 114 height 16
type textarea "x"
paste textarea "сделать перевод на русский язык. Формат – чтоб можно было исправлять. Аббривиат…"
type textarea "сделать перевод на русский язык. Формат – чтоб можно было исправлять. Аббривиат…"
type textarea "x"
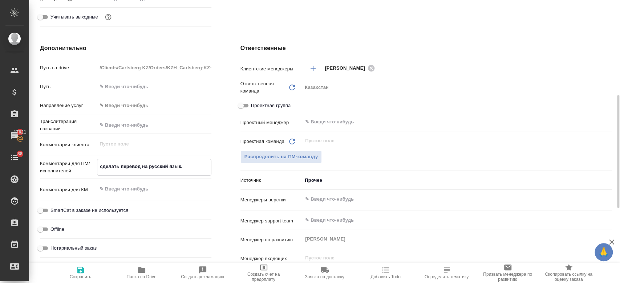
type textarea "x"
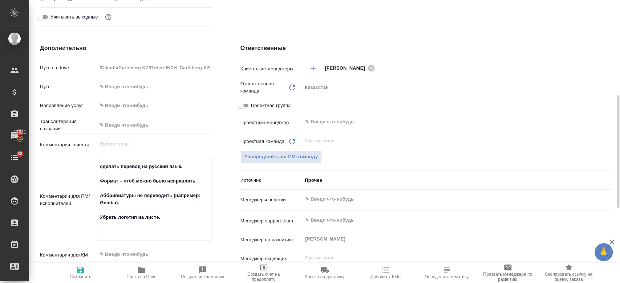
type textarea "сделать перевод на русский язык. Формат – чтоб можно было исправлять. Аббривиат…"
type textarea "x"
click at [85, 275] on span "Сохранить" at bounding box center [81, 277] width 22 height 5
type textarea "x"
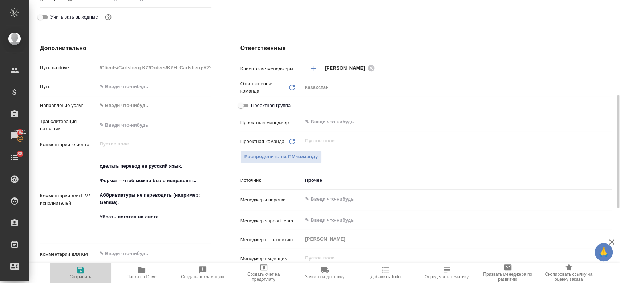
type textarea "x"
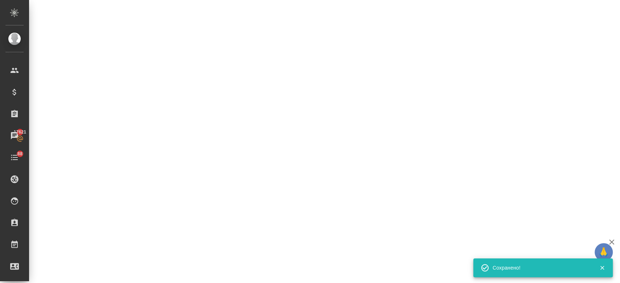
select select "RU"
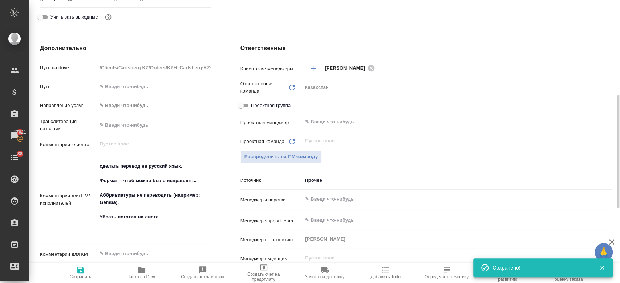
type textarea "x"
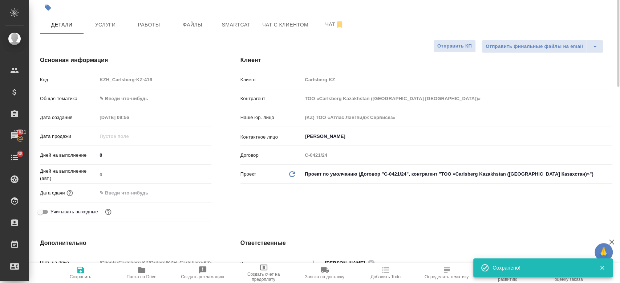
scroll to position [0, 0]
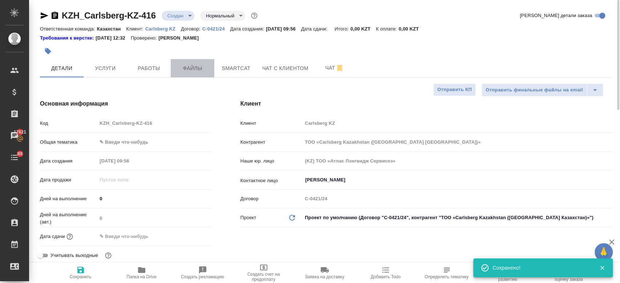
click at [189, 68] on span "Файлы" at bounding box center [192, 68] width 35 height 9
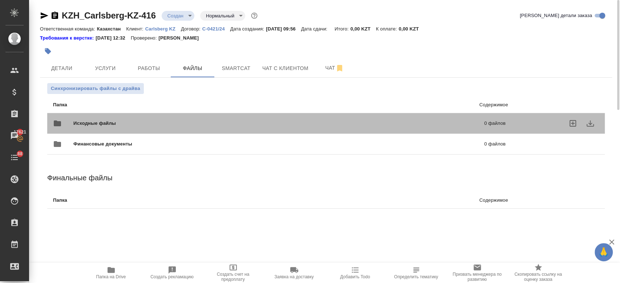
click at [139, 123] on span "Исходные файлы" at bounding box center [186, 123] width 227 height 7
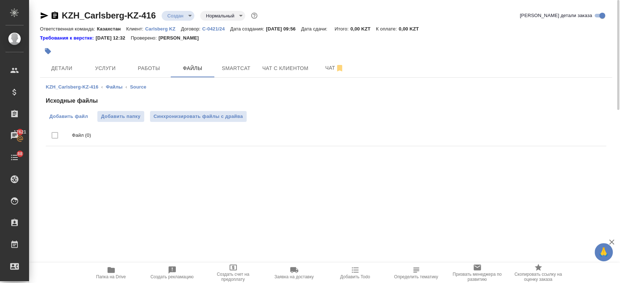
click at [78, 119] on span "Добавить файл" at bounding box center [68, 116] width 38 height 7
click at [0, 0] on input "Добавить файл" at bounding box center [0, 0] width 0 height 0
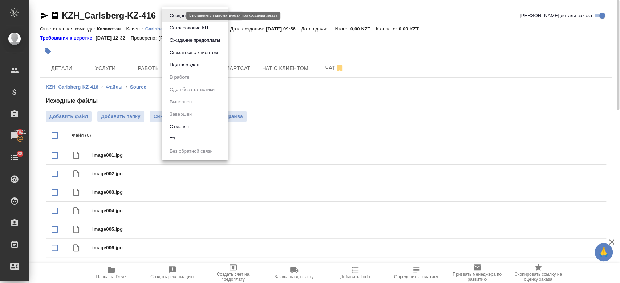
click at [178, 17] on body "🙏 .cls-1 fill:#fff; AWATERA Kosherbayeva Nazerke Клиенты Спецификации Заказы 17…" at bounding box center [310, 141] width 620 height 283
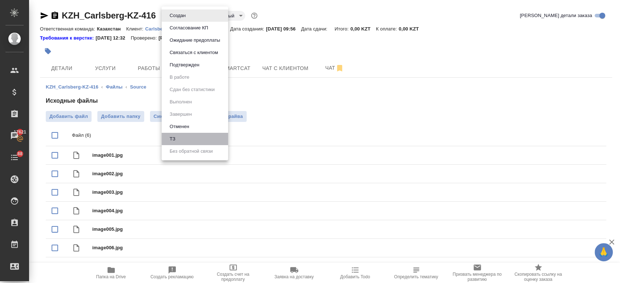
click at [199, 135] on li "ТЗ" at bounding box center [195, 139] width 66 height 12
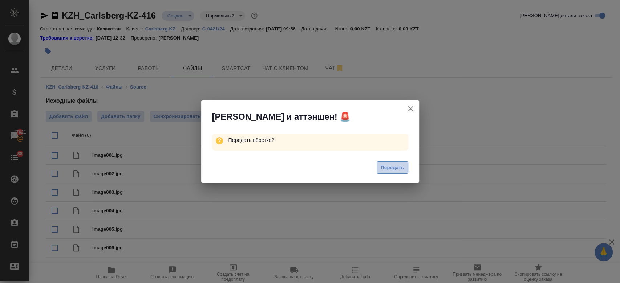
click at [397, 167] on span "Передать" at bounding box center [393, 168] width 24 height 8
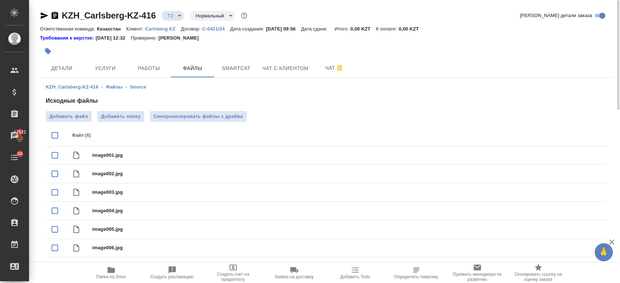
click at [311, 48] on div at bounding box center [230, 51] width 381 height 16
